Goal: Task Accomplishment & Management: Use online tool/utility

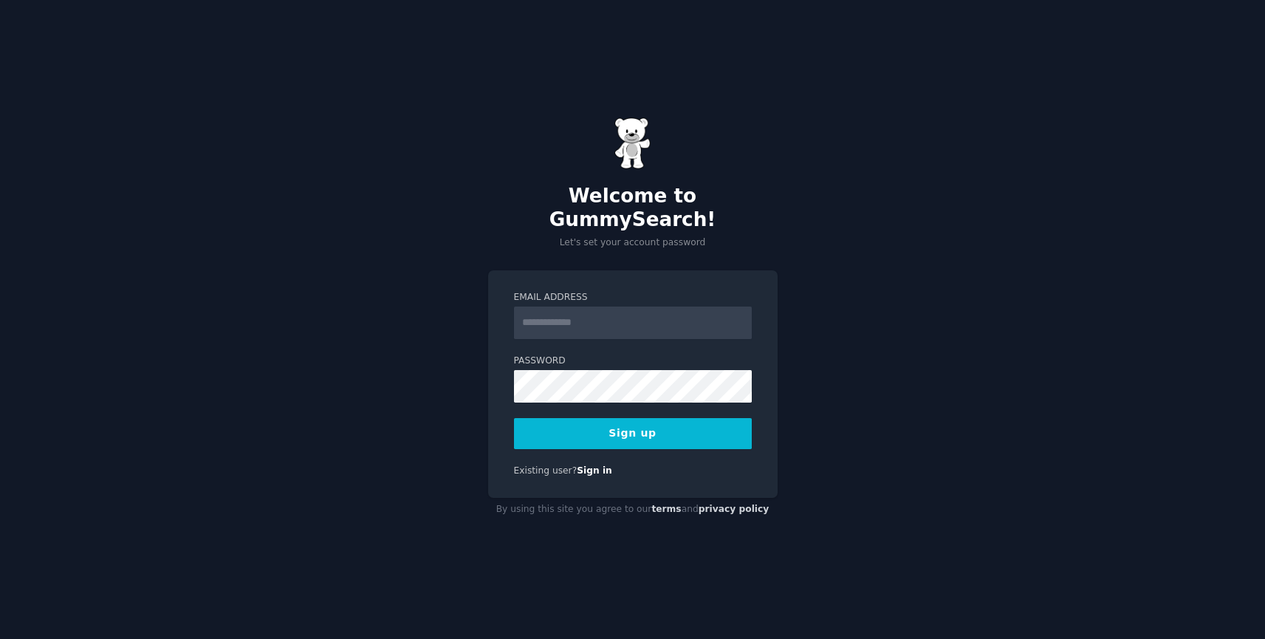
click at [879, 329] on div "Welcome to GummySearch! Let's set your account password Email Address Password …" at bounding box center [632, 319] width 1265 height 639
click at [649, 323] on input "Email Address" at bounding box center [633, 322] width 238 height 32
type input "**********"
click at [626, 418] on button "Sign up" at bounding box center [633, 433] width 238 height 31
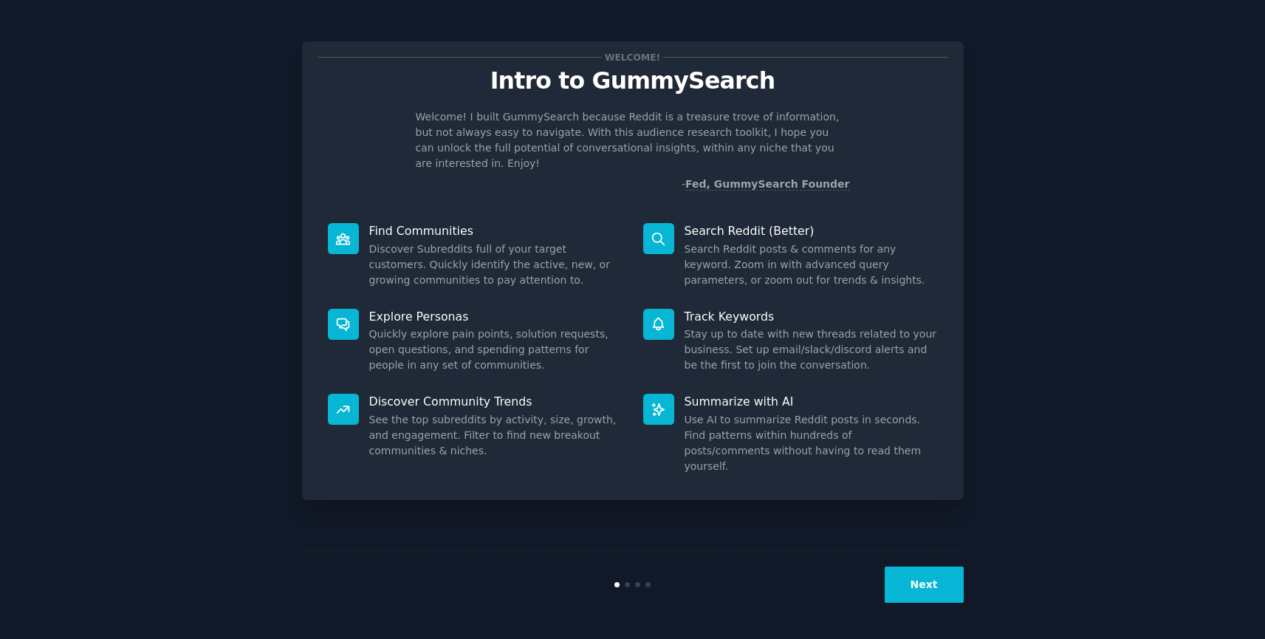
click at [931, 589] on button "Next" at bounding box center [924, 584] width 79 height 36
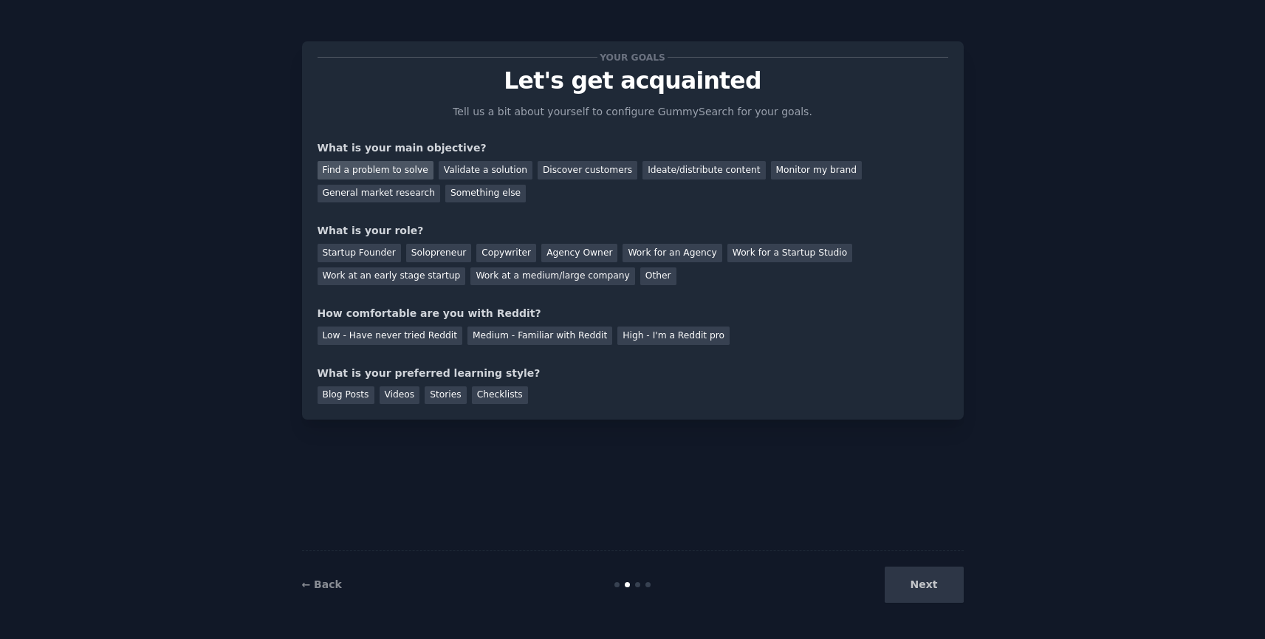
click at [394, 177] on div "Find a problem to solve" at bounding box center [376, 170] width 116 height 18
click at [378, 255] on div "Startup Founder" at bounding box center [359, 253] width 83 height 18
click at [493, 339] on div "Medium - Familiar with Reddit" at bounding box center [539, 335] width 145 height 18
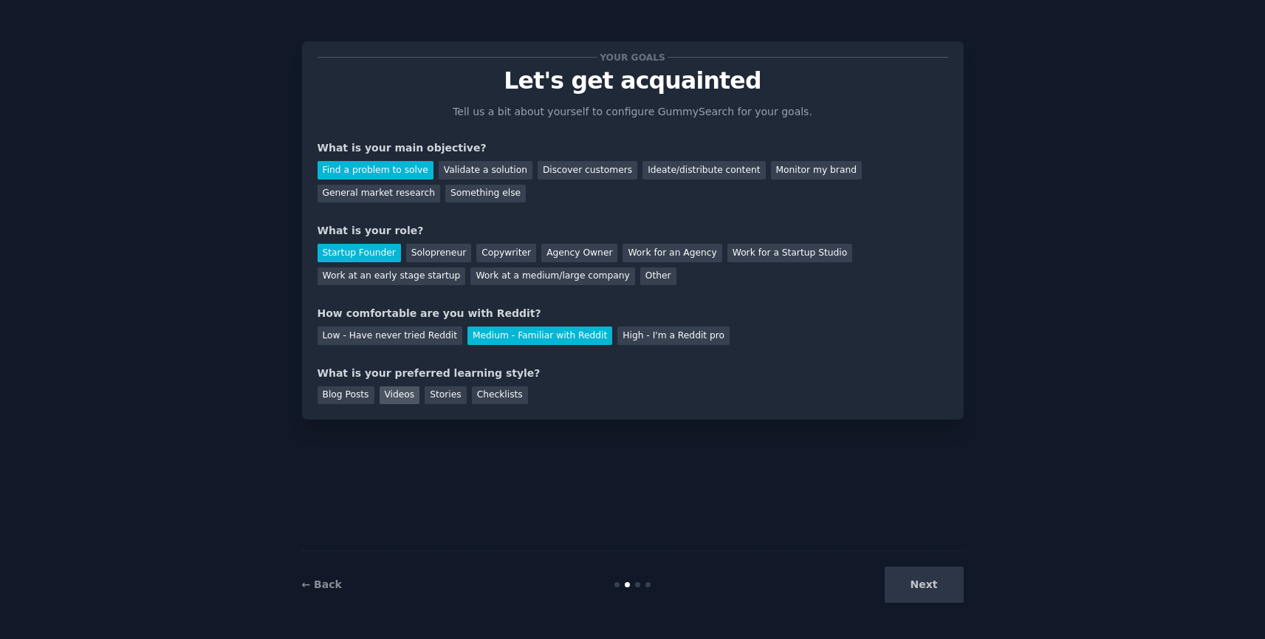
click at [402, 394] on div "Videos" at bounding box center [400, 395] width 41 height 18
click at [950, 585] on button "Next" at bounding box center [924, 584] width 79 height 36
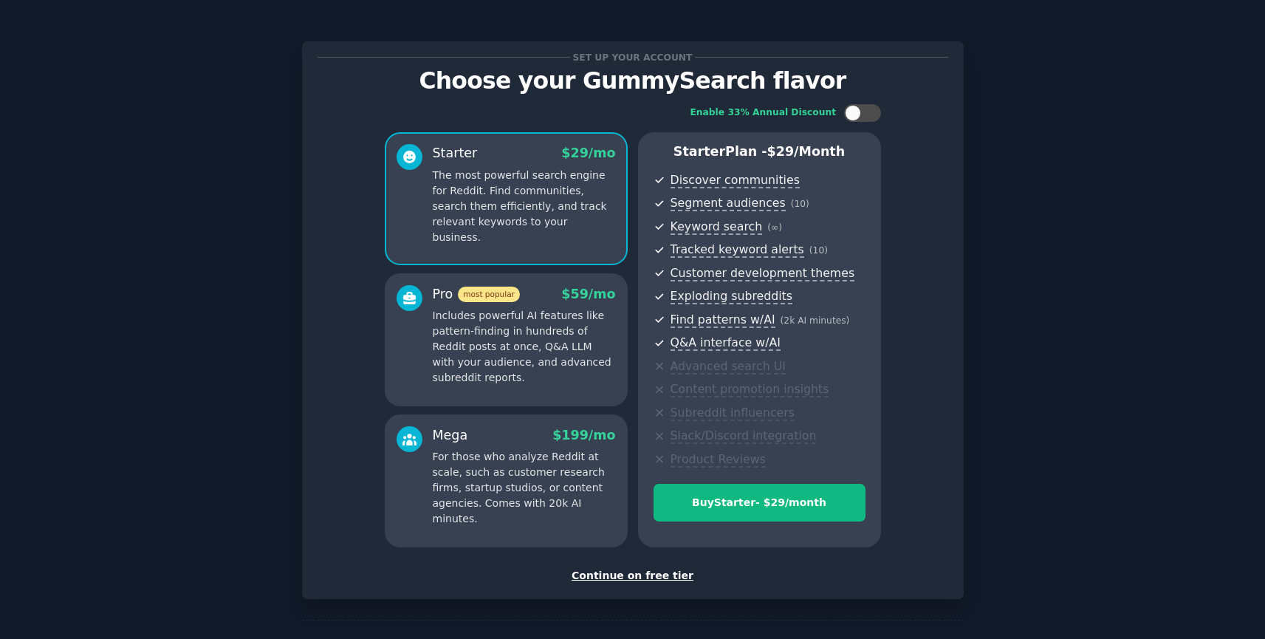
click at [646, 572] on div "Continue on free tier" at bounding box center [633, 576] width 631 height 16
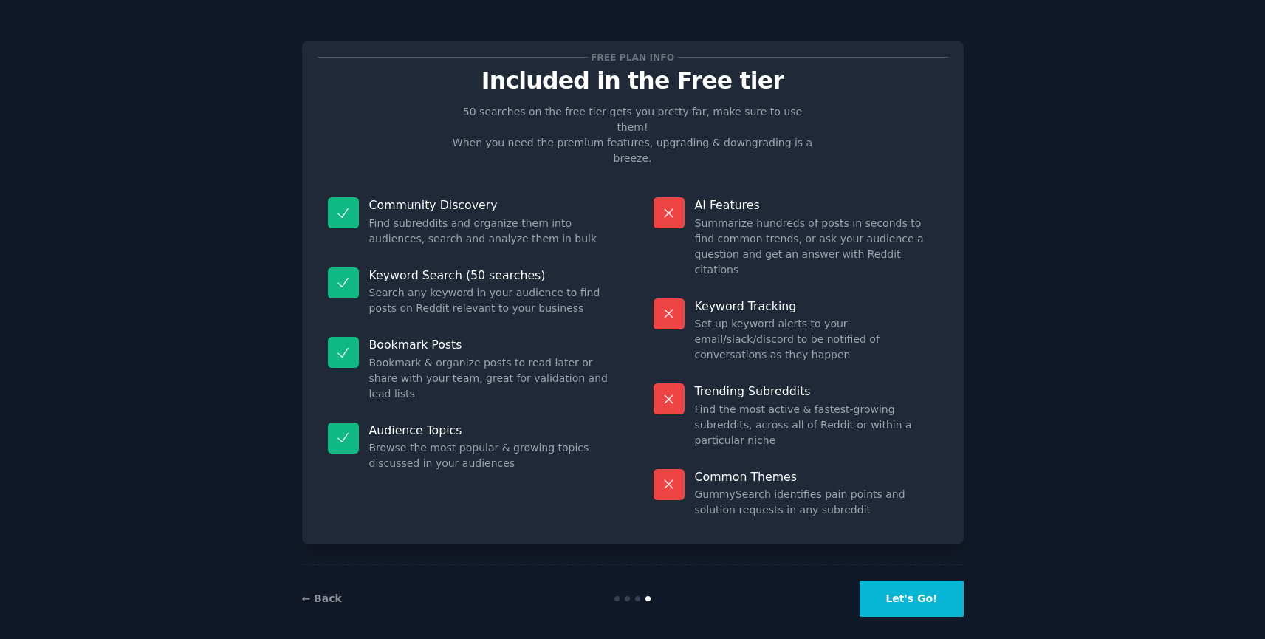
click at [926, 585] on button "Let's Go!" at bounding box center [911, 598] width 103 height 36
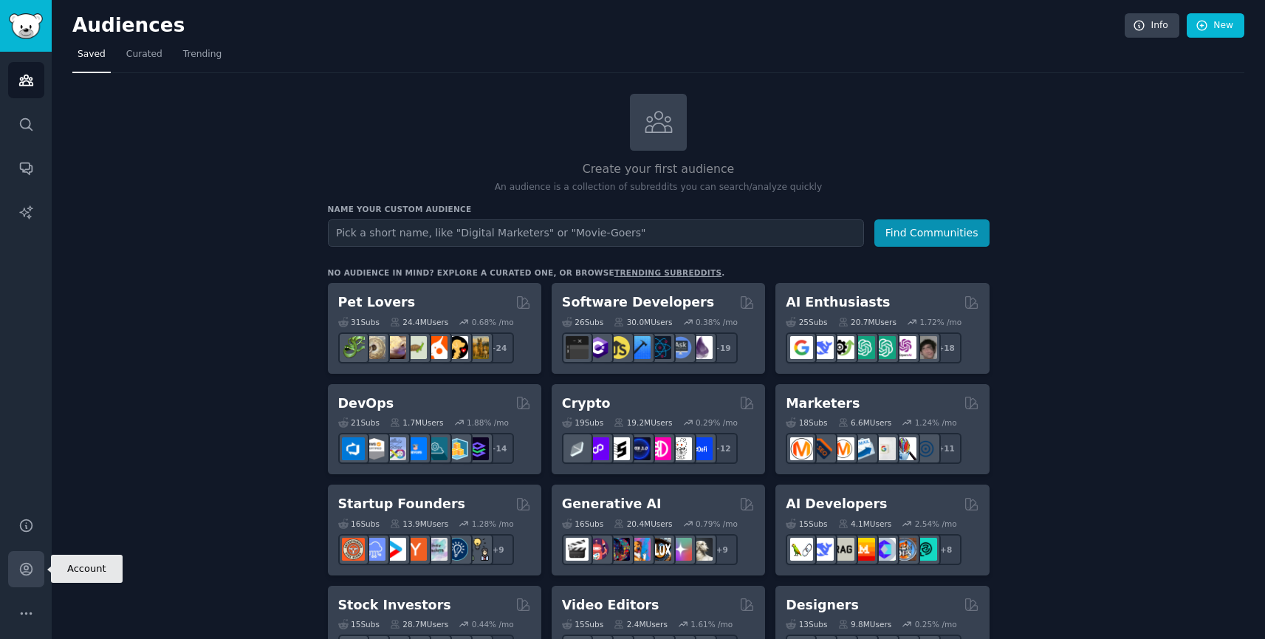
click at [24, 568] on icon "Sidebar" at bounding box center [26, 569] width 12 height 12
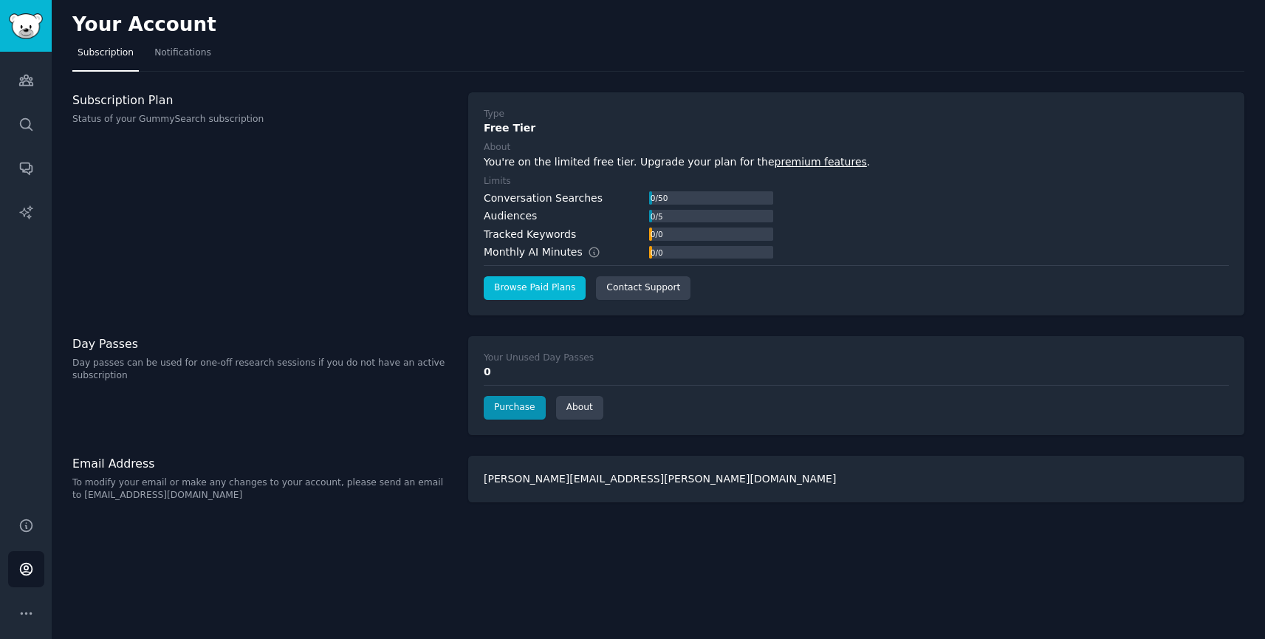
click at [516, 286] on link "Browse Paid Plans" at bounding box center [535, 288] width 102 height 24
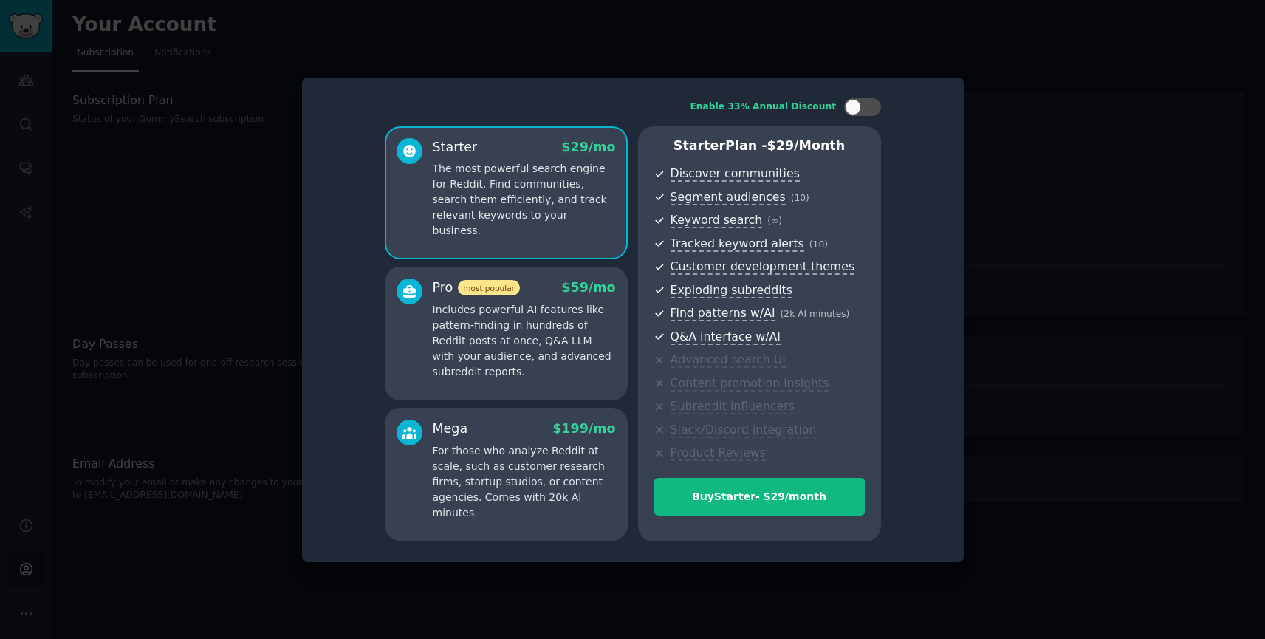
click at [170, 222] on div at bounding box center [632, 319] width 1265 height 639
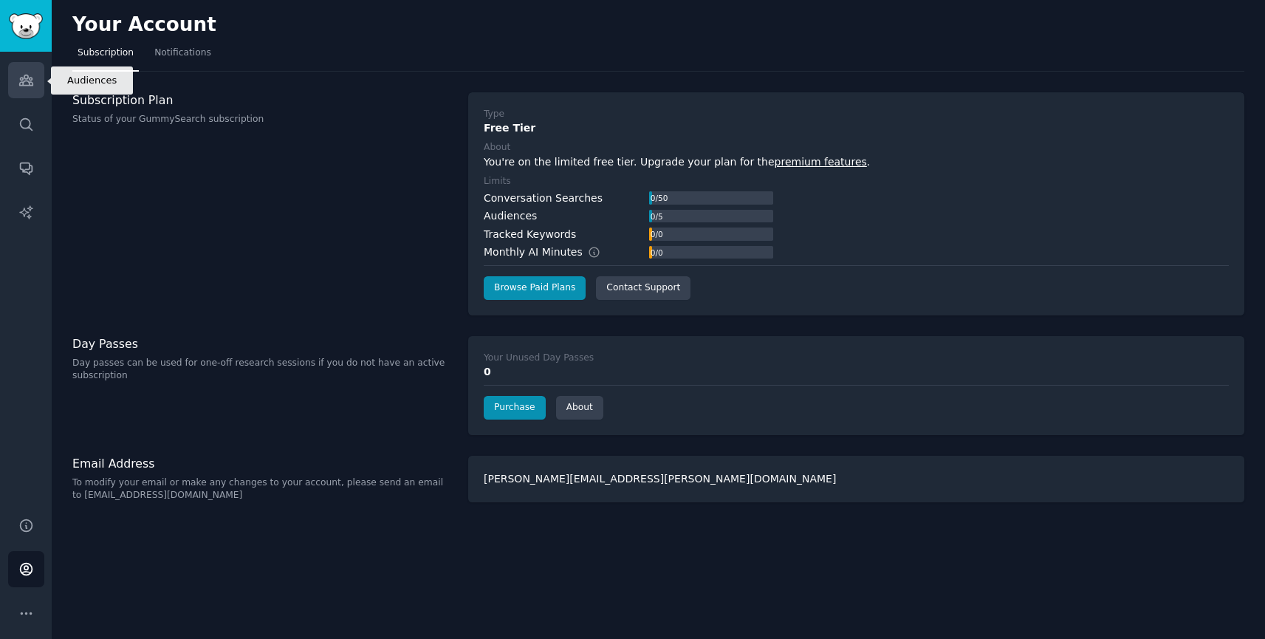
click at [31, 79] on icon "Sidebar" at bounding box center [25, 80] width 13 height 10
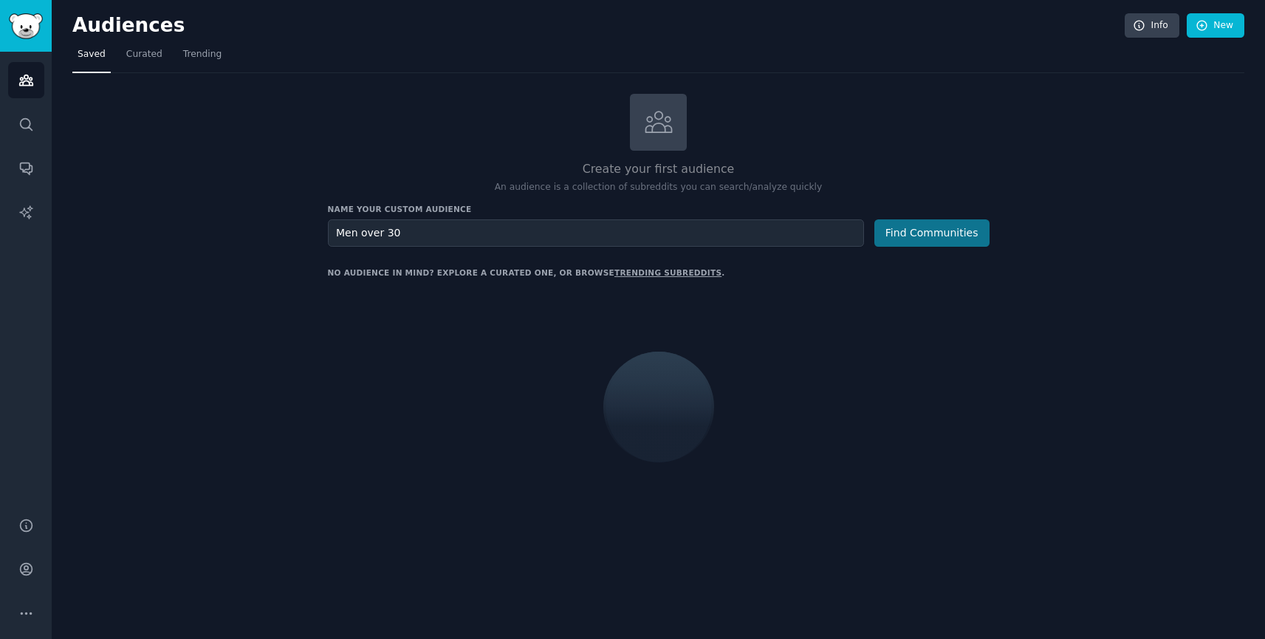
type input "Men over 30"
click at [910, 235] on button "Find Communities" at bounding box center [931, 232] width 115 height 27
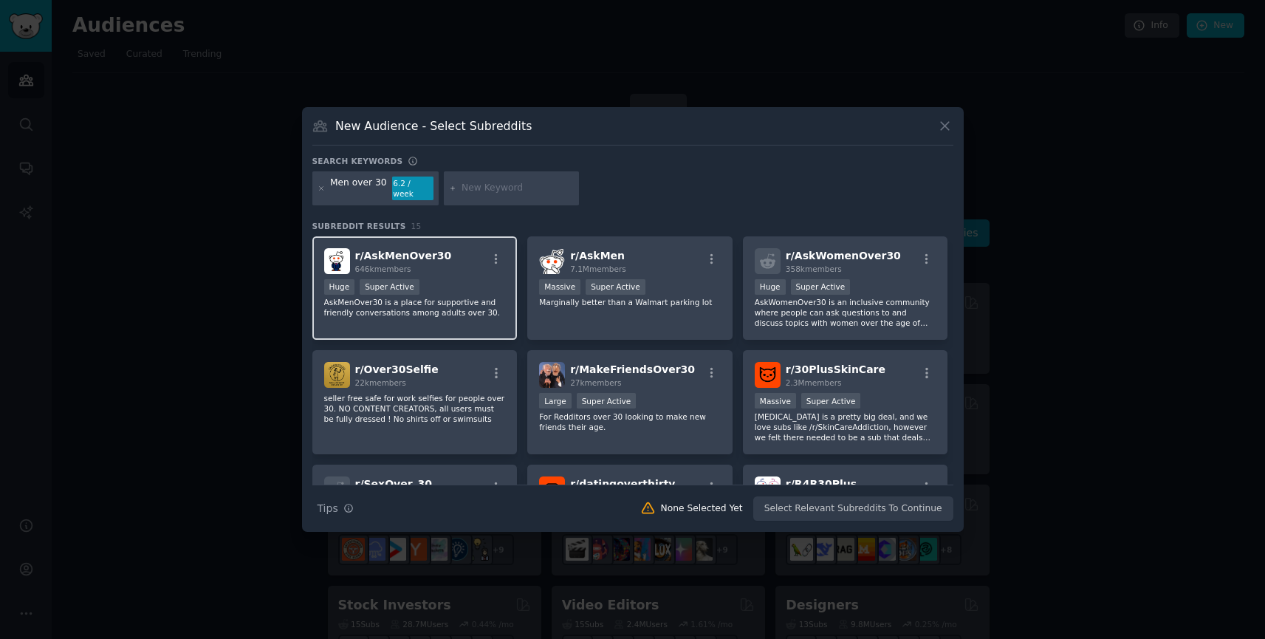
click at [473, 272] on div "r/ AskMenOver30 646k members Huge Super Active AskMenOver30 is a place for supp…" at bounding box center [414, 288] width 205 height 104
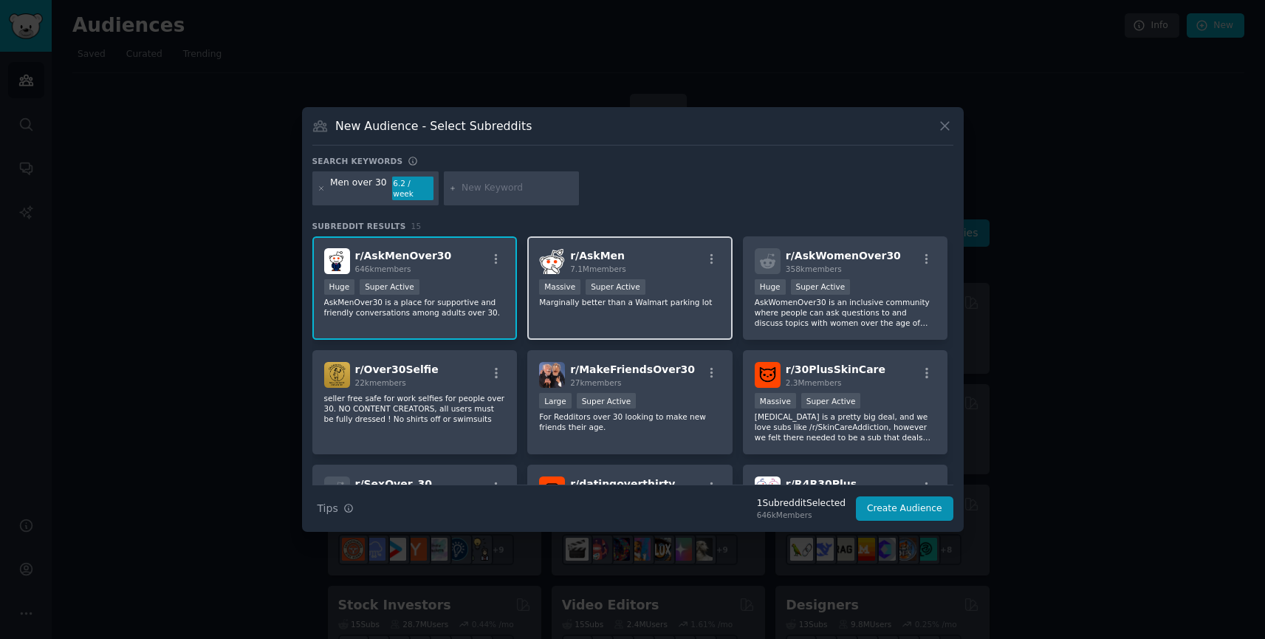
click at [671, 261] on div "r/ AskMen 7.1M members" at bounding box center [630, 261] width 182 height 26
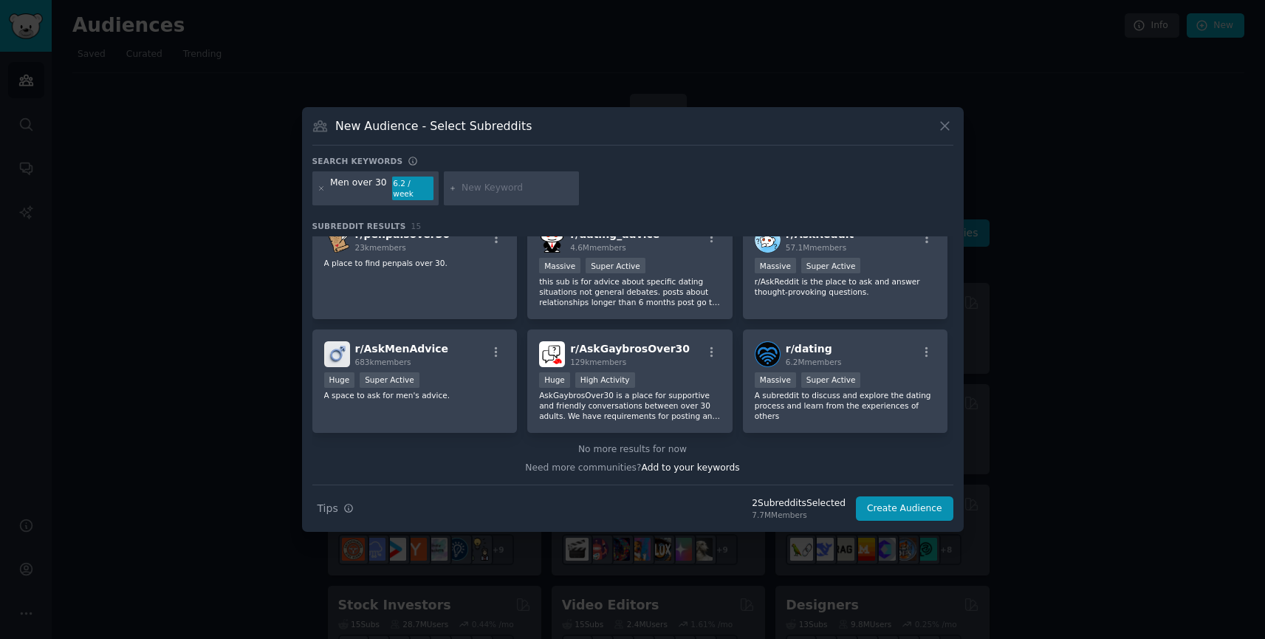
scroll to position [72, 0]
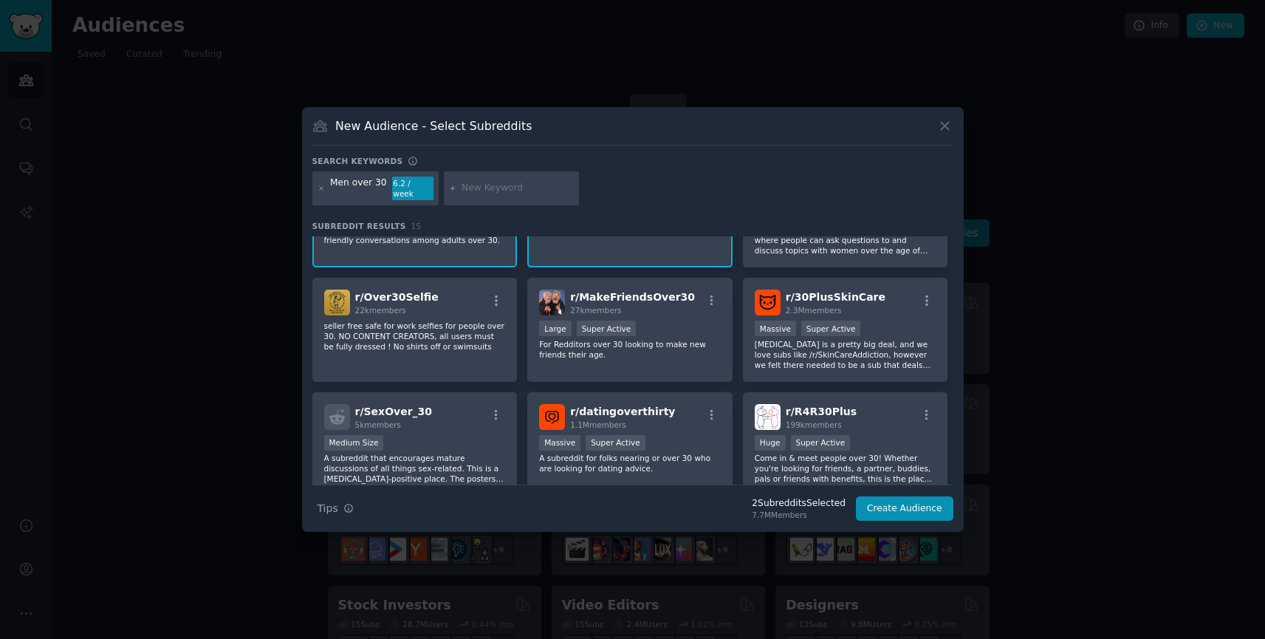
click at [470, 190] on input "text" at bounding box center [518, 188] width 112 height 13
type input "men fitness"
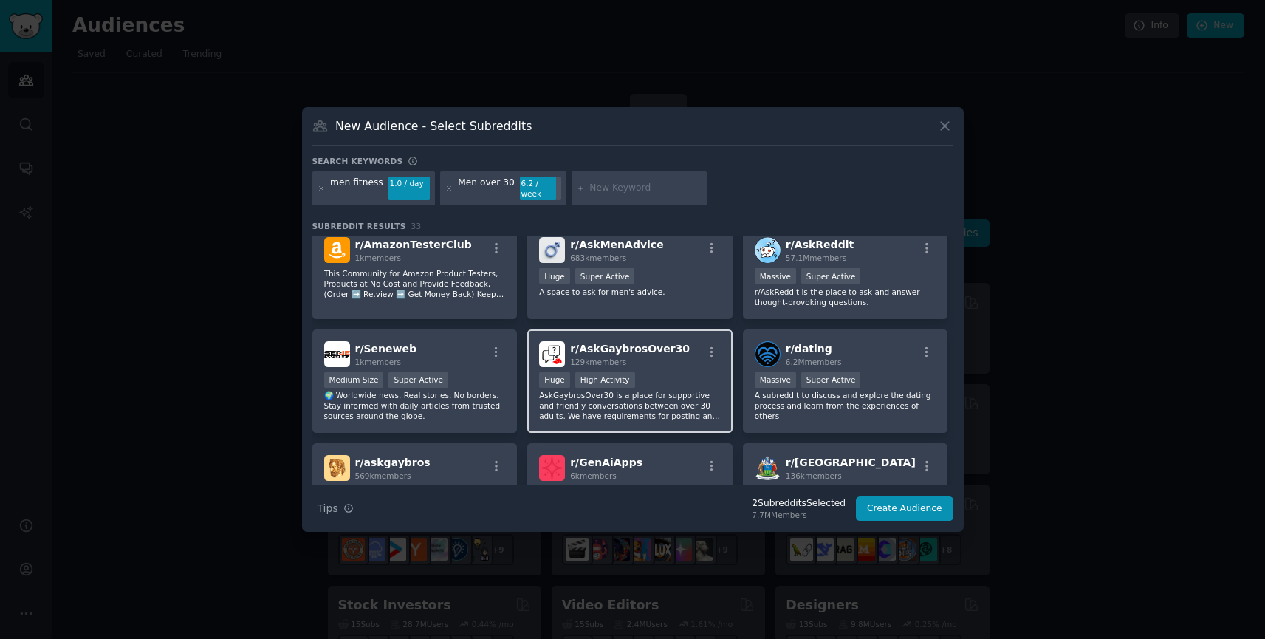
scroll to position [685, 0]
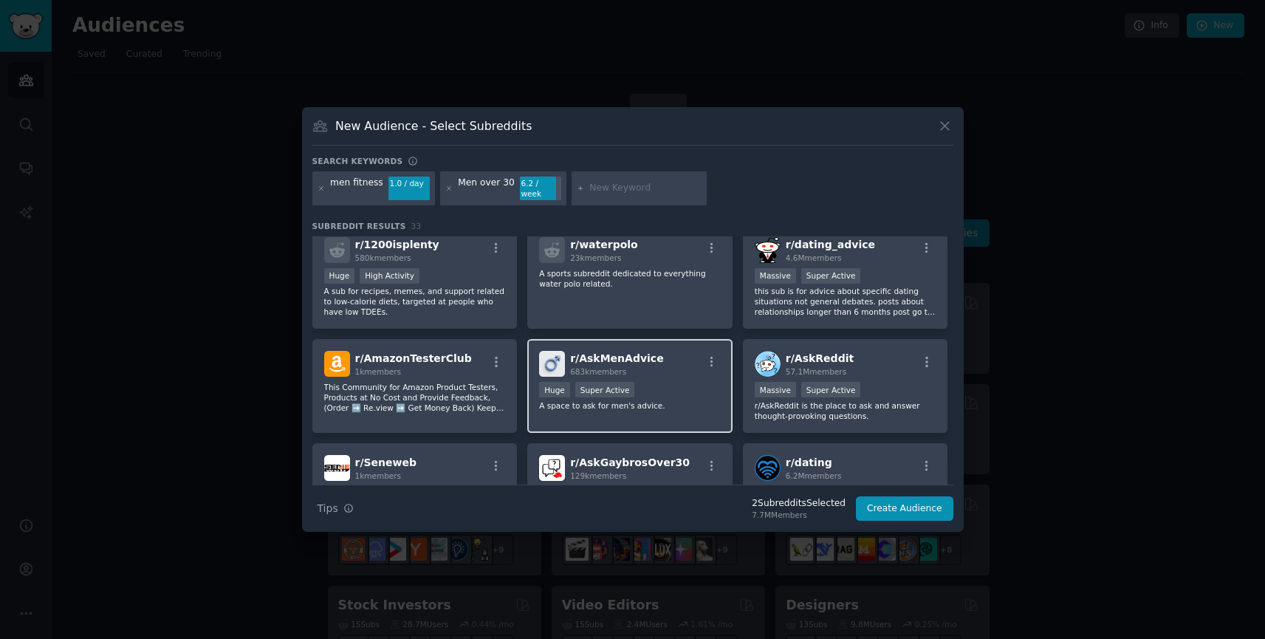
click at [664, 369] on div "r/ AskMenAdvice 683k members" at bounding box center [630, 364] width 182 height 26
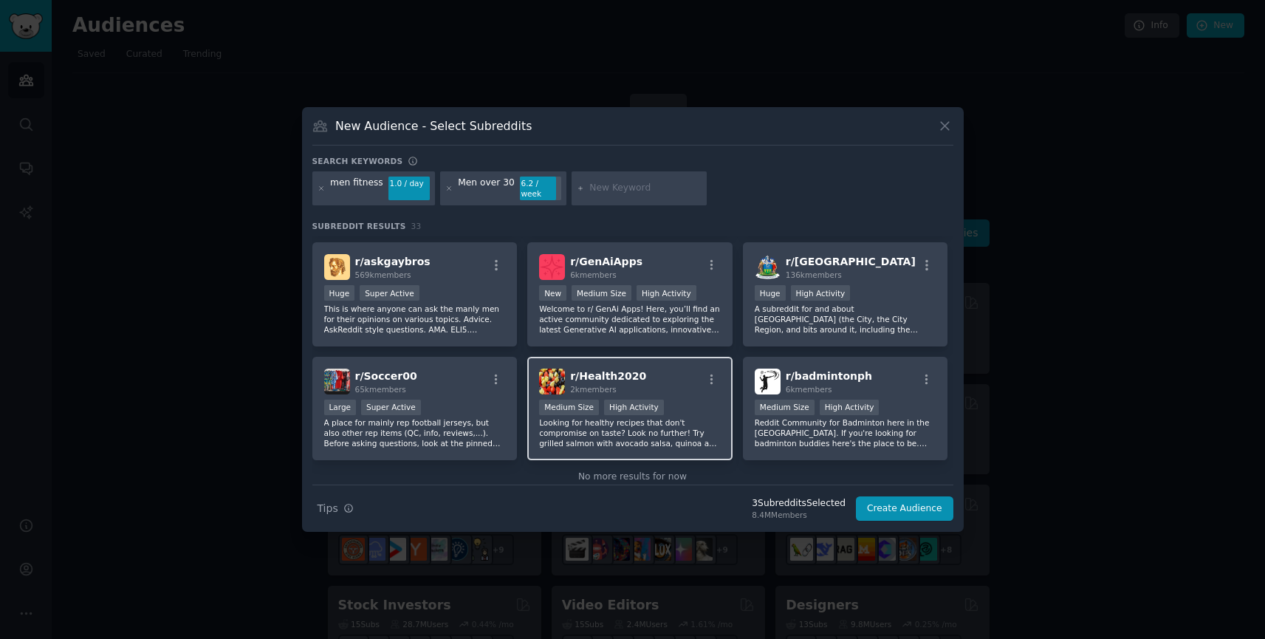
scroll to position [997, 0]
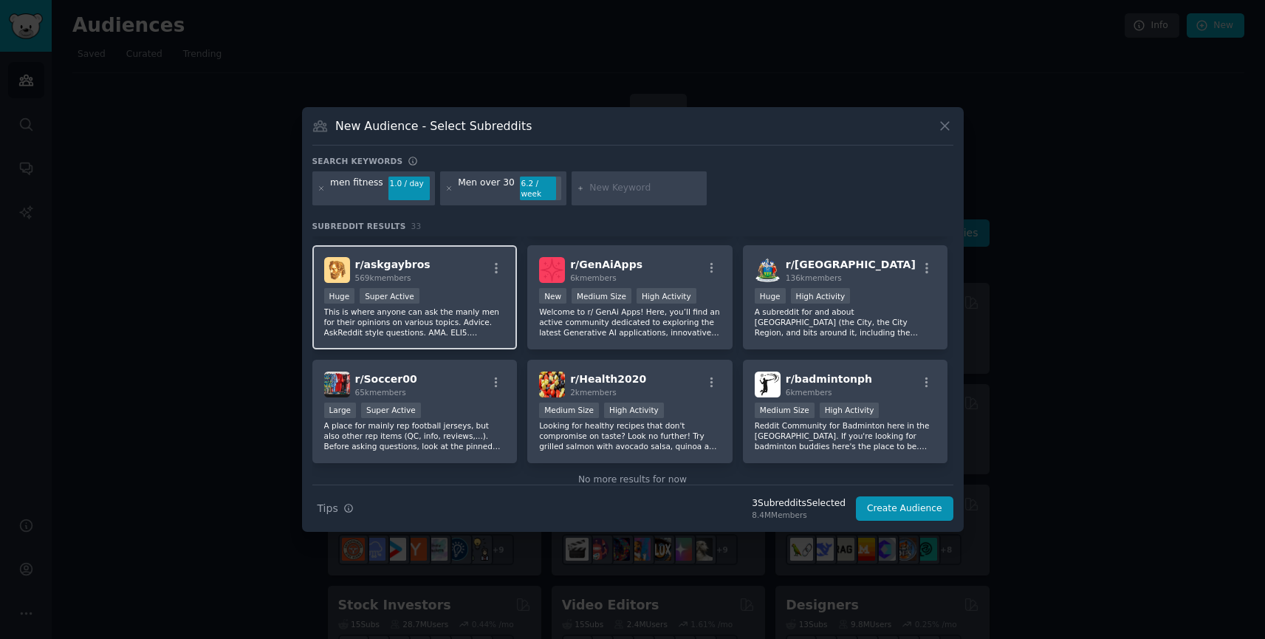
click at [467, 275] on div "r/ askgaybros 569k members" at bounding box center [415, 270] width 182 height 26
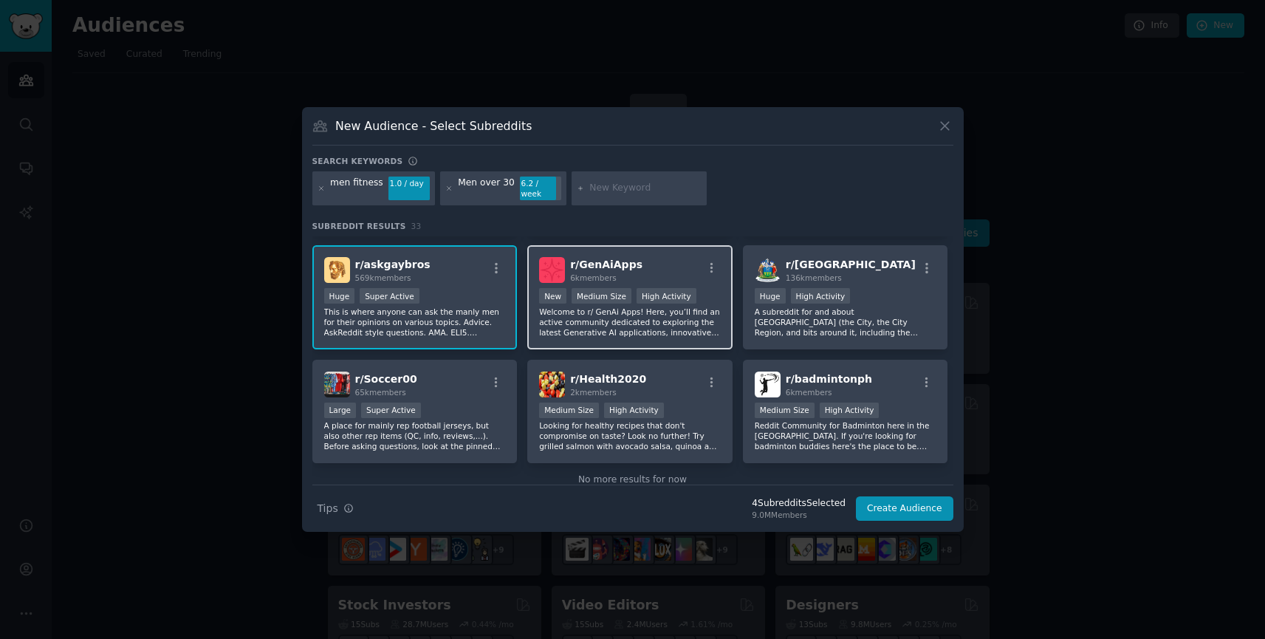
scroll to position [869, 0]
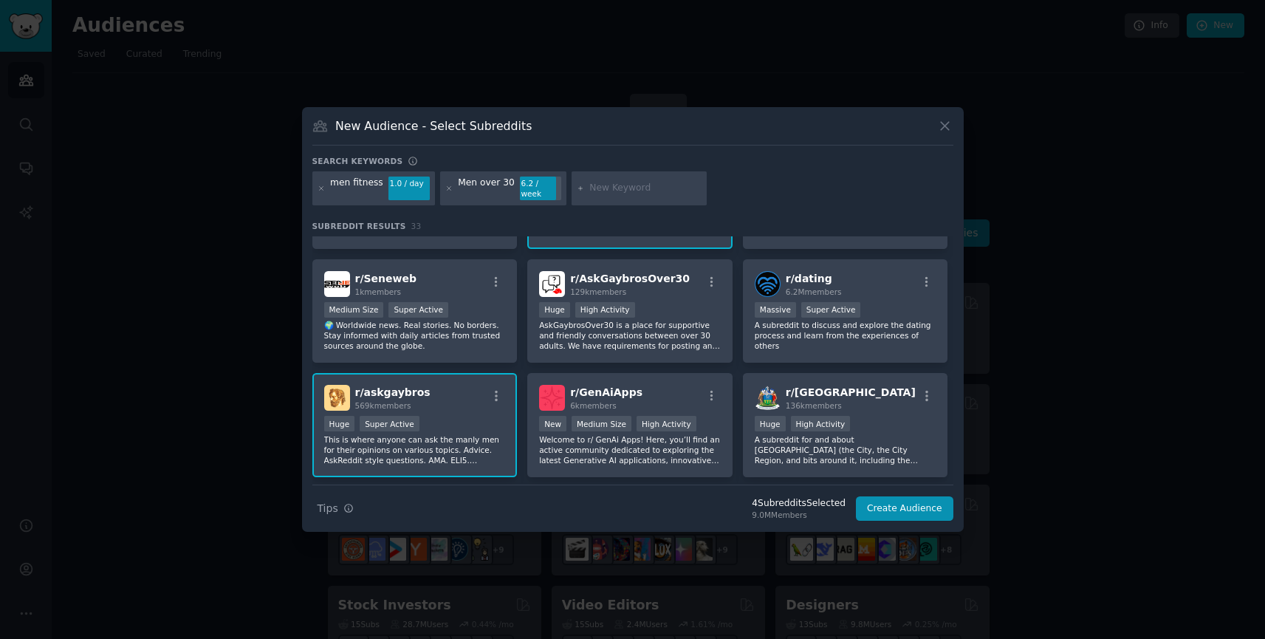
click at [604, 182] on input "text" at bounding box center [645, 188] width 112 height 13
type input "men dating"
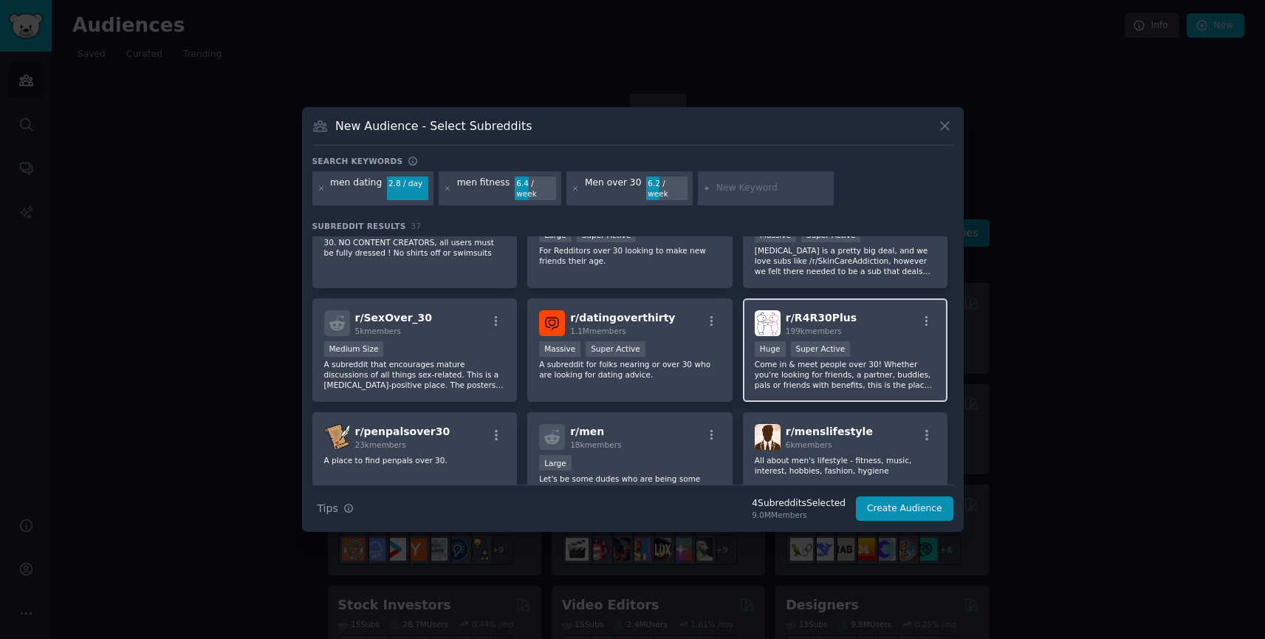
scroll to position [522, 0]
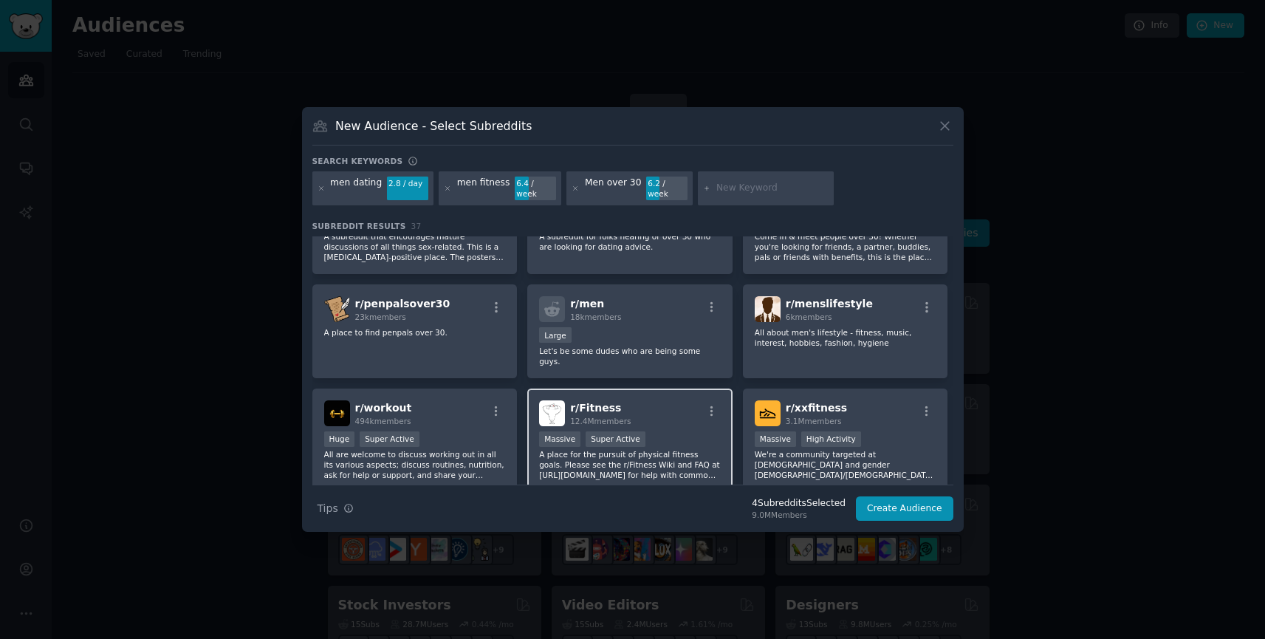
click at [676, 431] on div "Massive Super Active" at bounding box center [630, 440] width 182 height 18
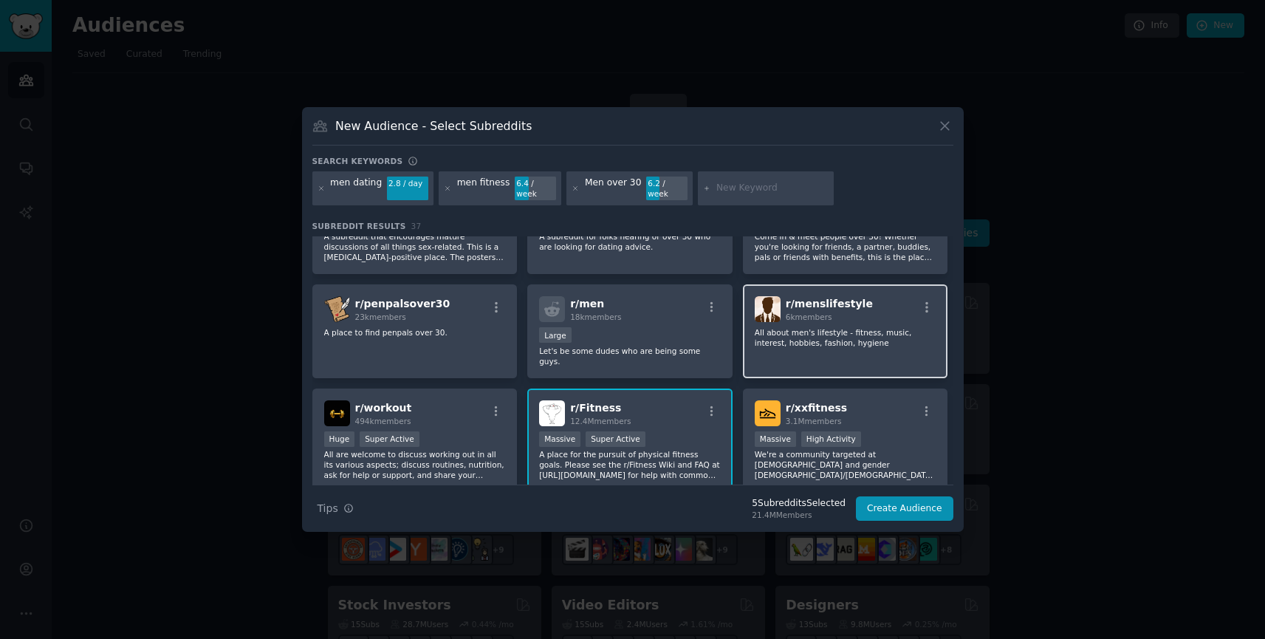
click at [868, 341] on p "All about men's lifestyle - fitness, music, interest, hobbies, fashion, hygiene" at bounding box center [846, 337] width 182 height 21
click at [898, 502] on button "Create Audience" at bounding box center [904, 508] width 97 height 25
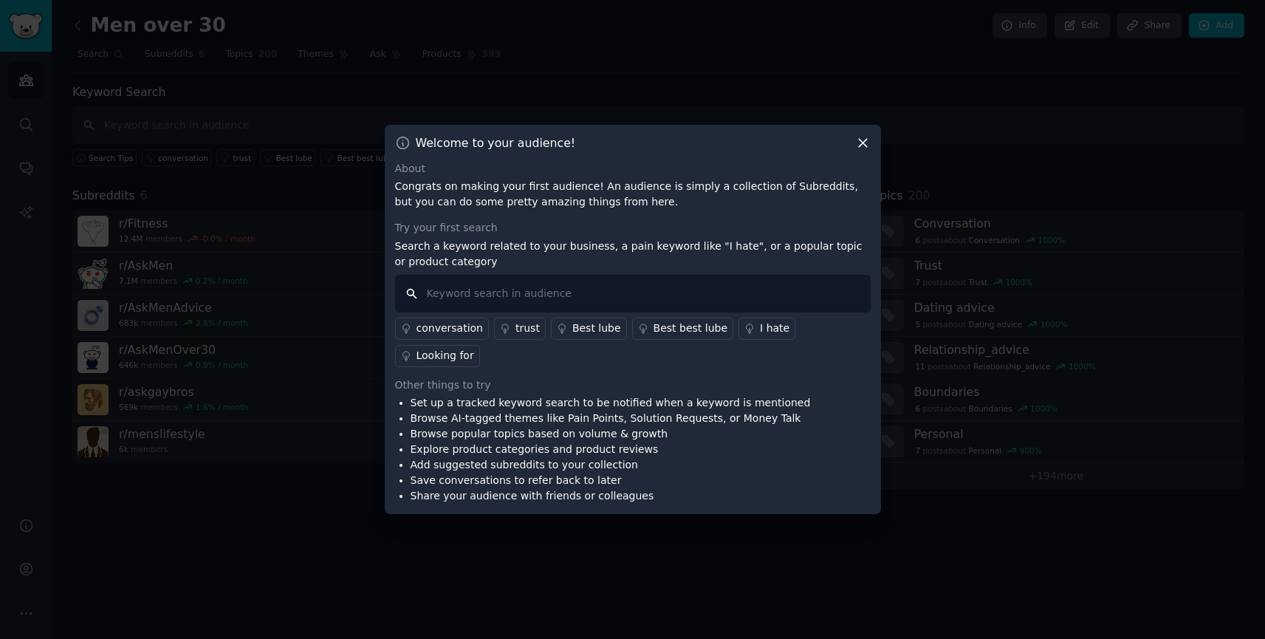
click at [487, 309] on input "text" at bounding box center [633, 294] width 476 height 38
type input "men's kegel"
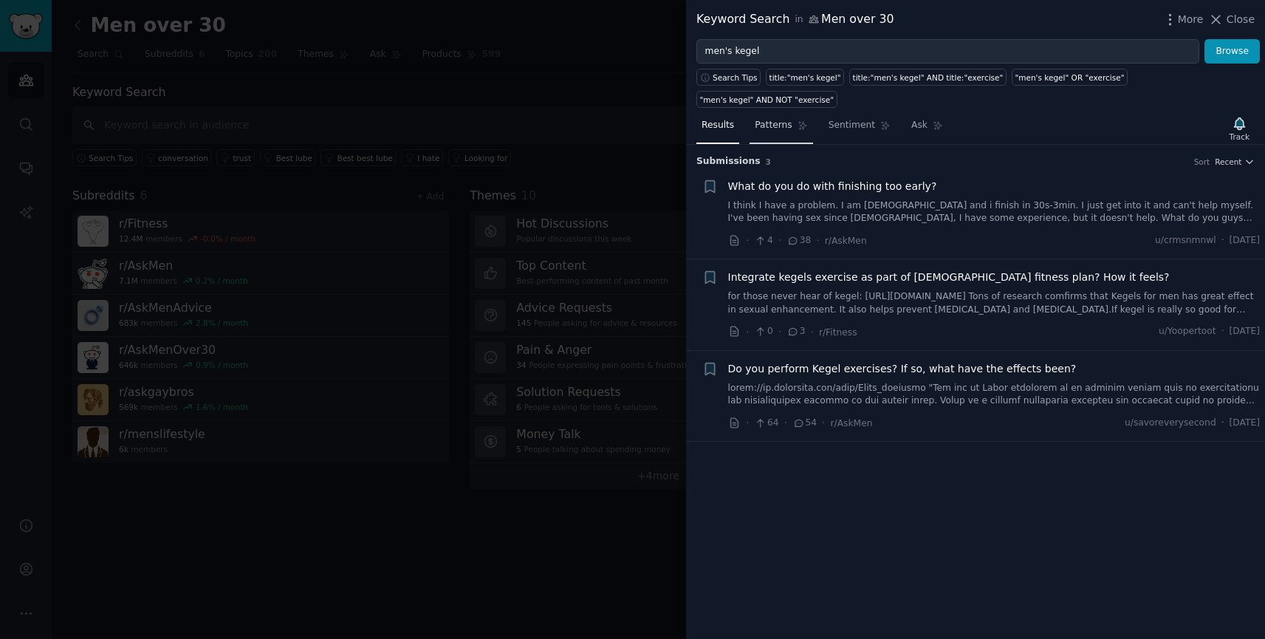
click at [774, 126] on span "Patterns" at bounding box center [773, 125] width 37 height 13
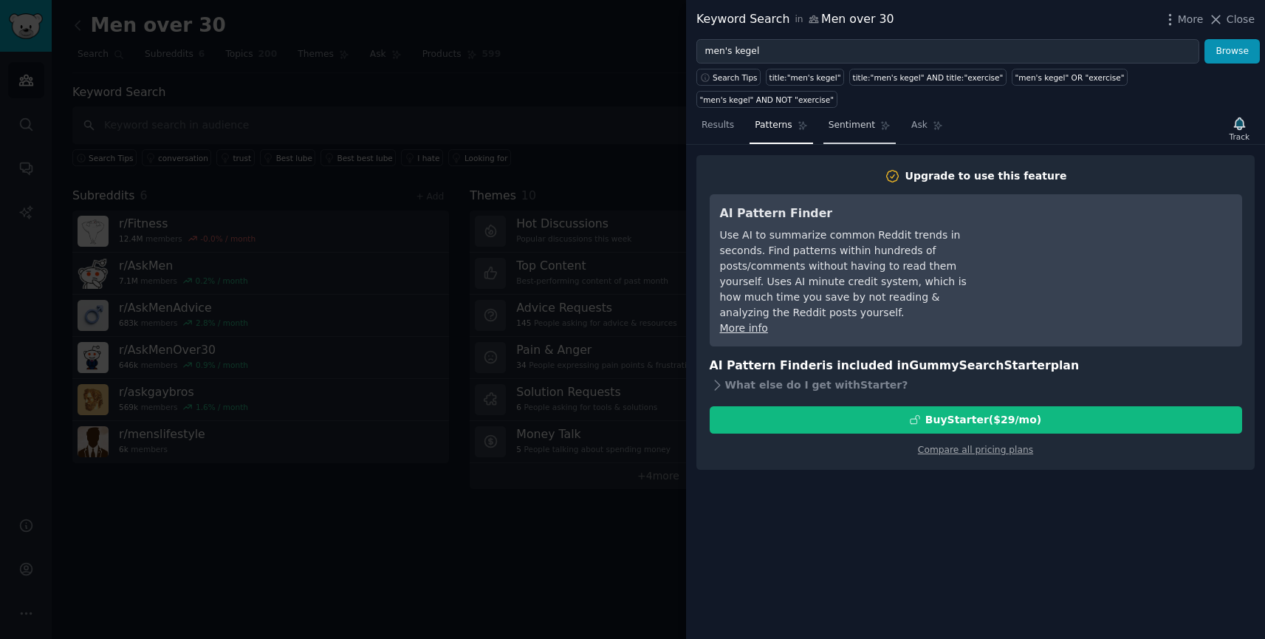
click at [864, 124] on span "Sentiment" at bounding box center [852, 125] width 47 height 13
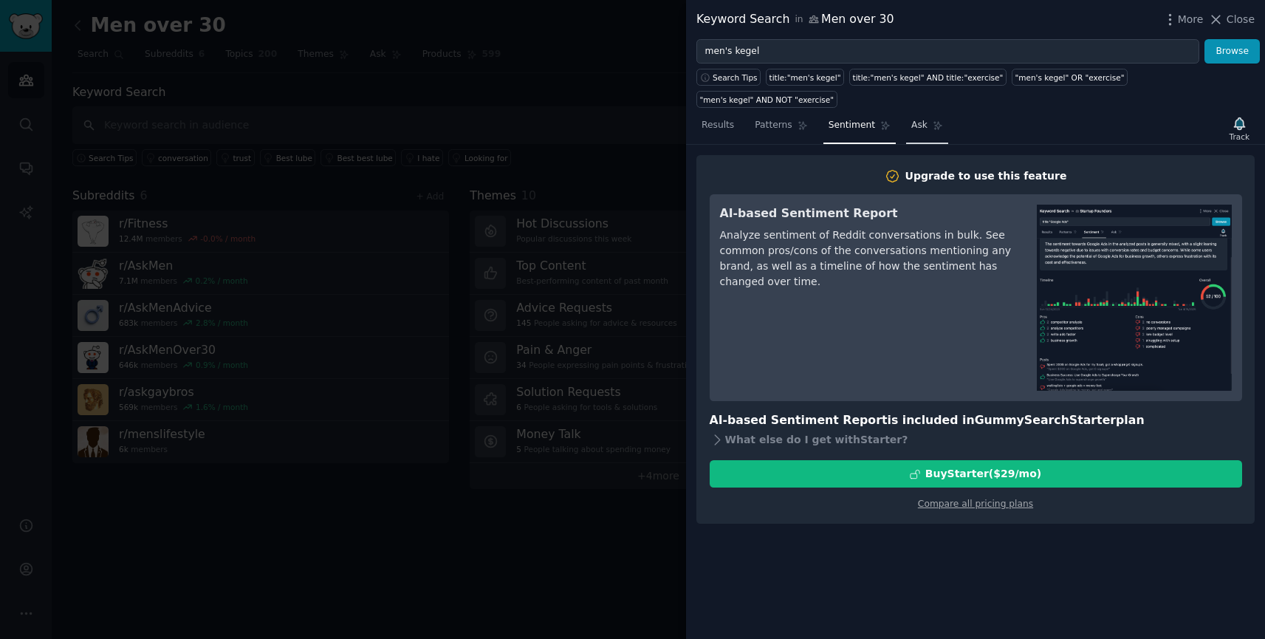
click at [922, 119] on span "Ask" at bounding box center [919, 125] width 16 height 13
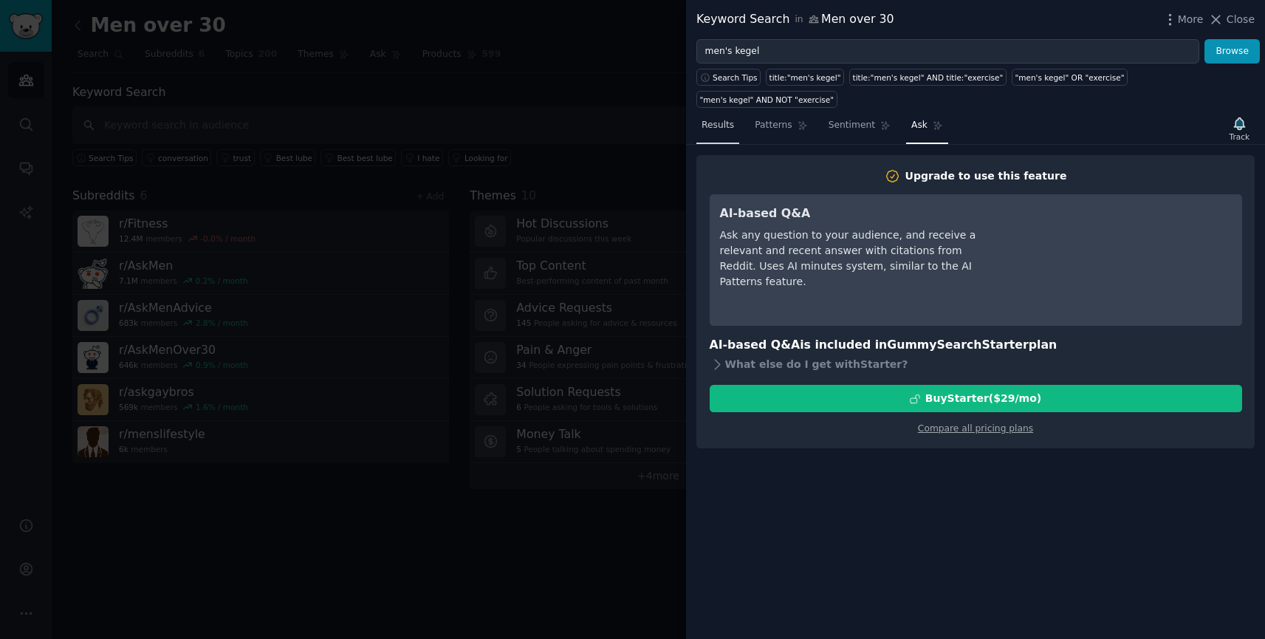
click at [720, 125] on span "Results" at bounding box center [718, 125] width 32 height 13
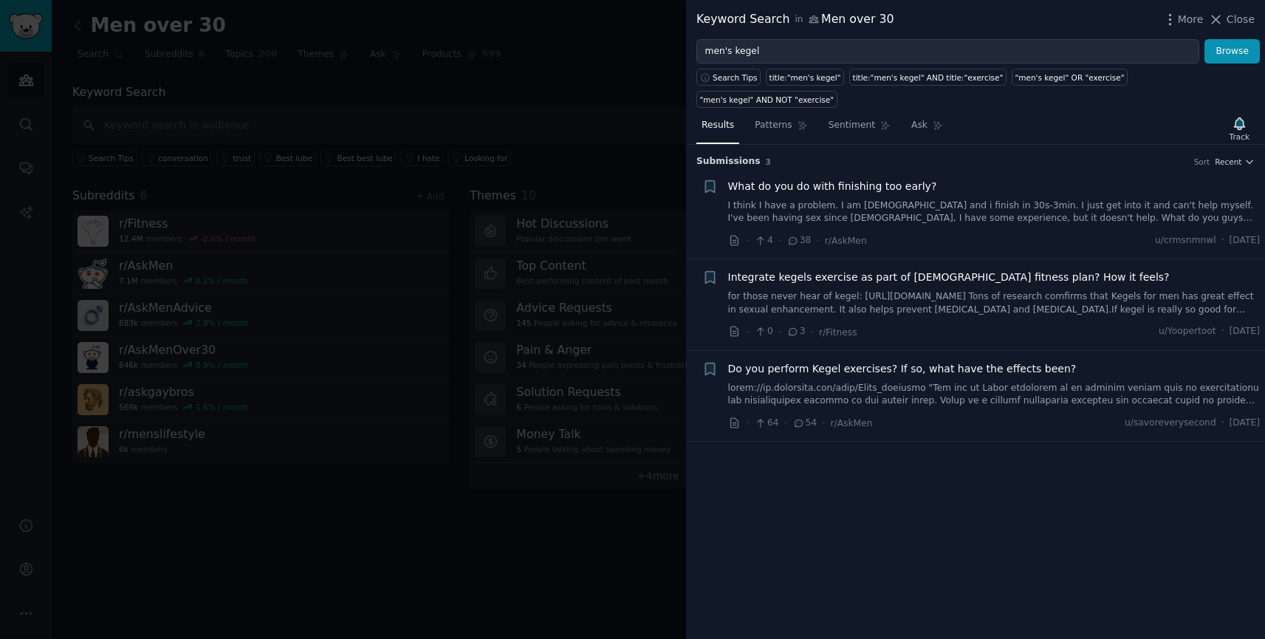
click at [1078, 213] on link "I think I have a problem. I am [DEMOGRAPHIC_DATA] and i finish in 30s-3min. I j…" at bounding box center [994, 212] width 532 height 26
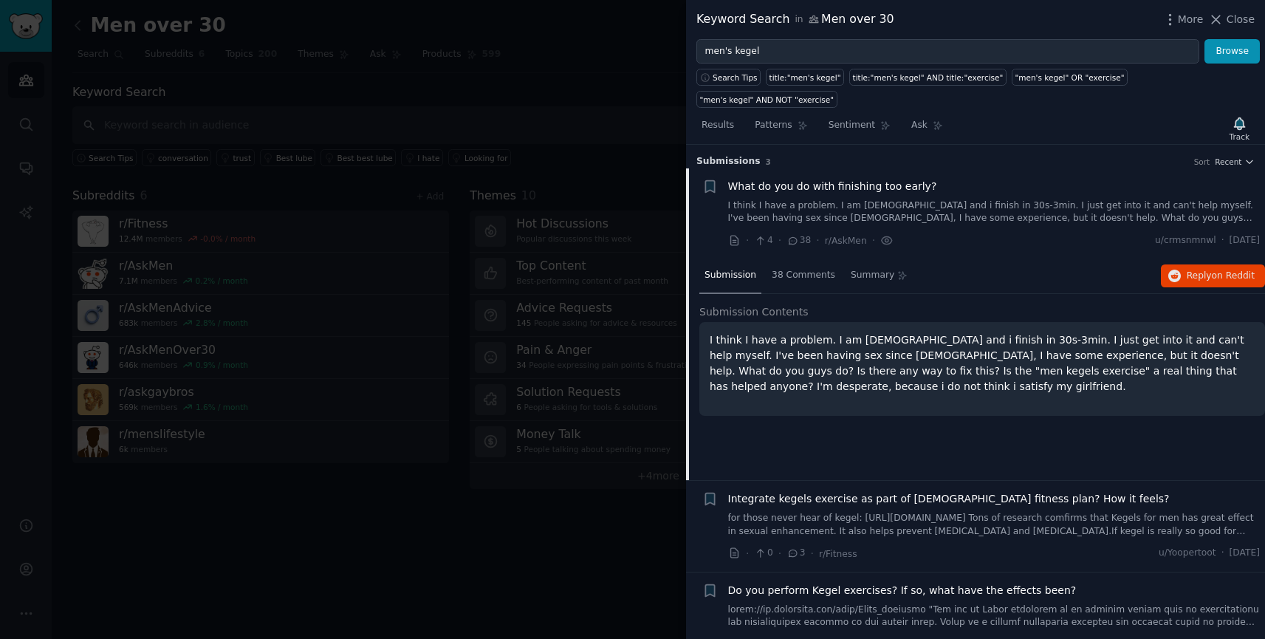
scroll to position [21, 0]
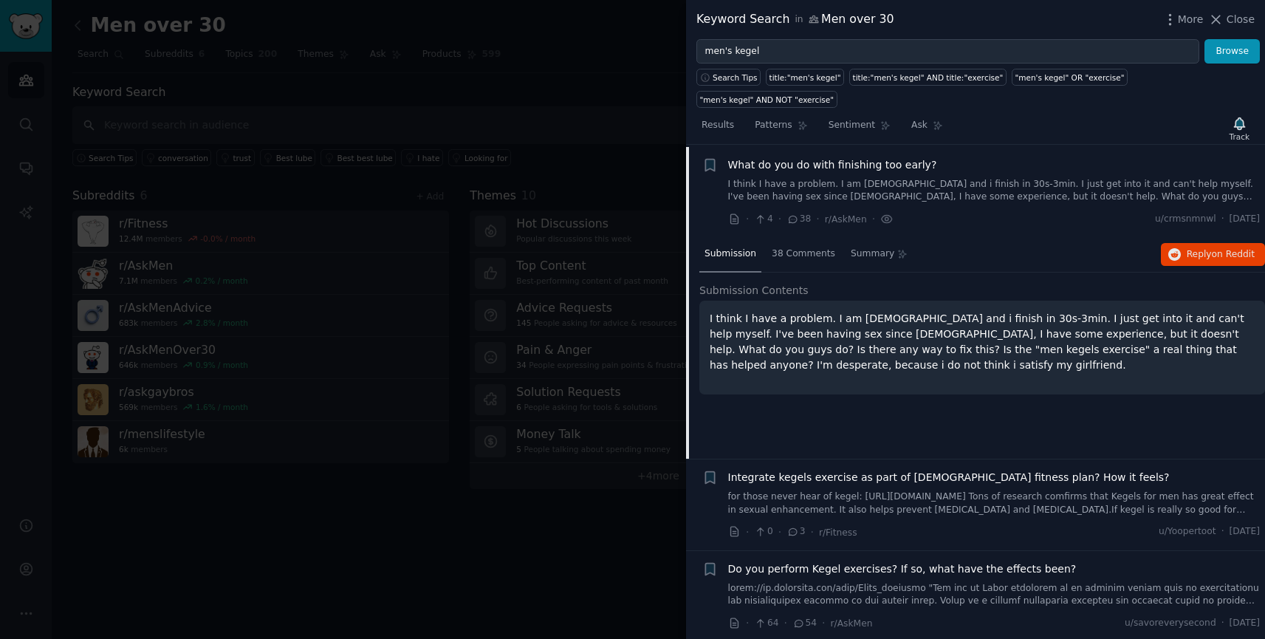
click at [942, 569] on span "Do you perform Kegel exercises? If so, what have the effects been?" at bounding box center [902, 569] width 349 height 16
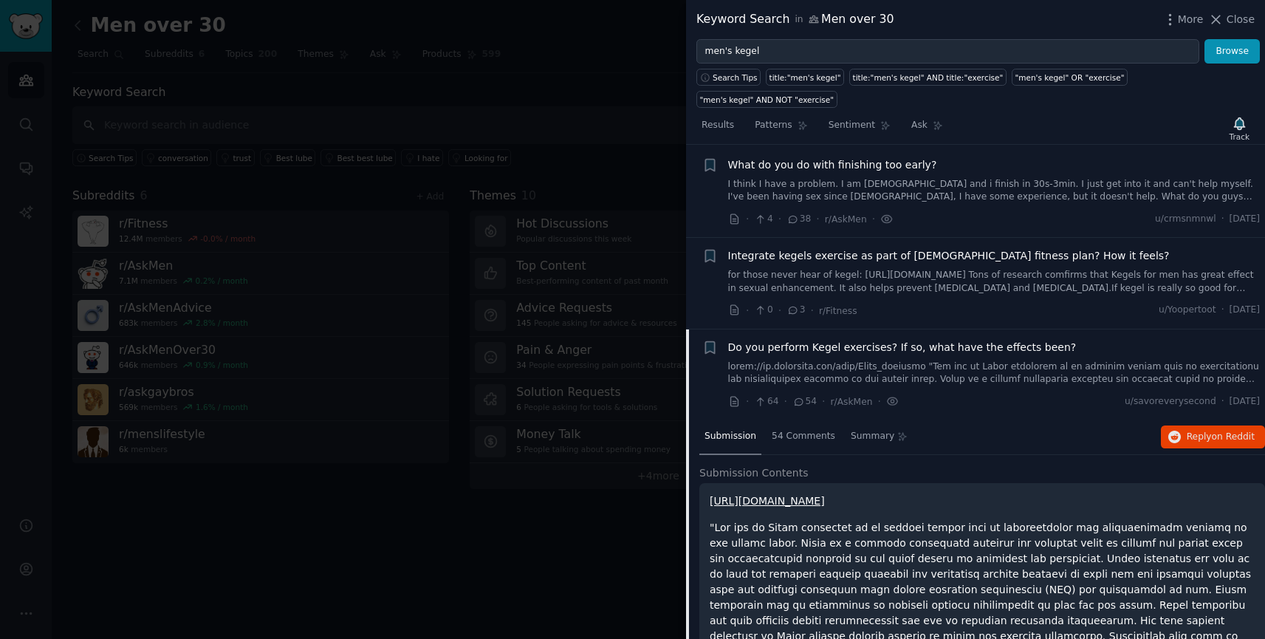
scroll to position [131, 0]
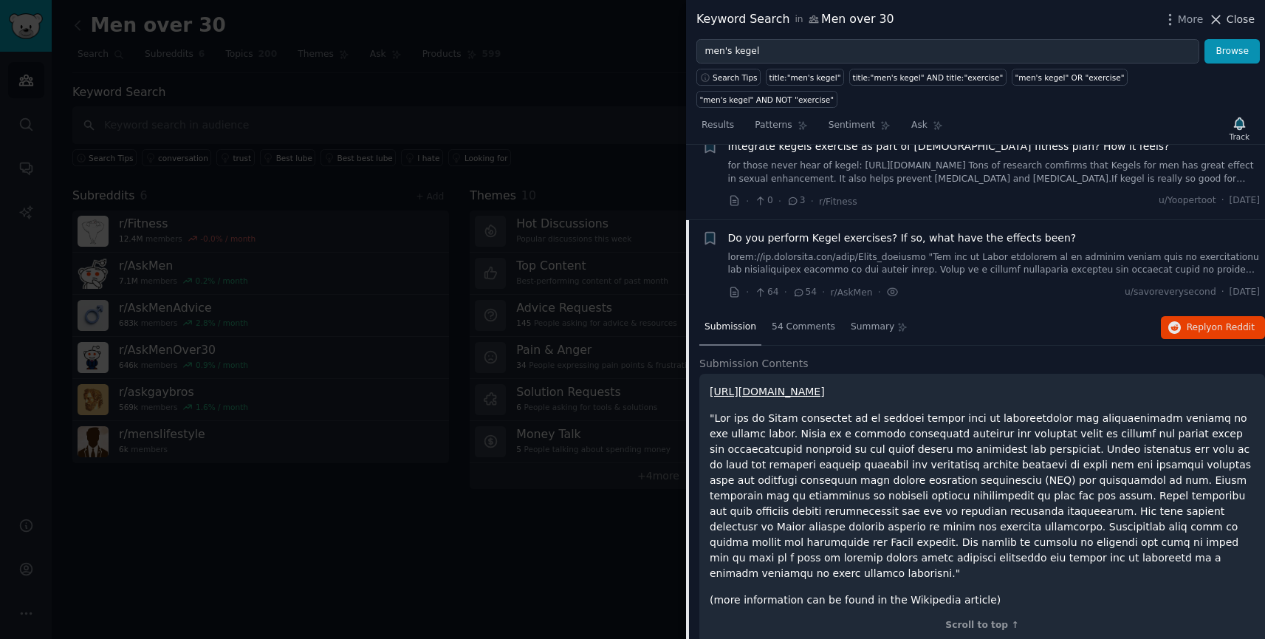
click at [1242, 14] on span "Close" at bounding box center [1241, 20] width 28 height 16
